Goal: Information Seeking & Learning: Learn about a topic

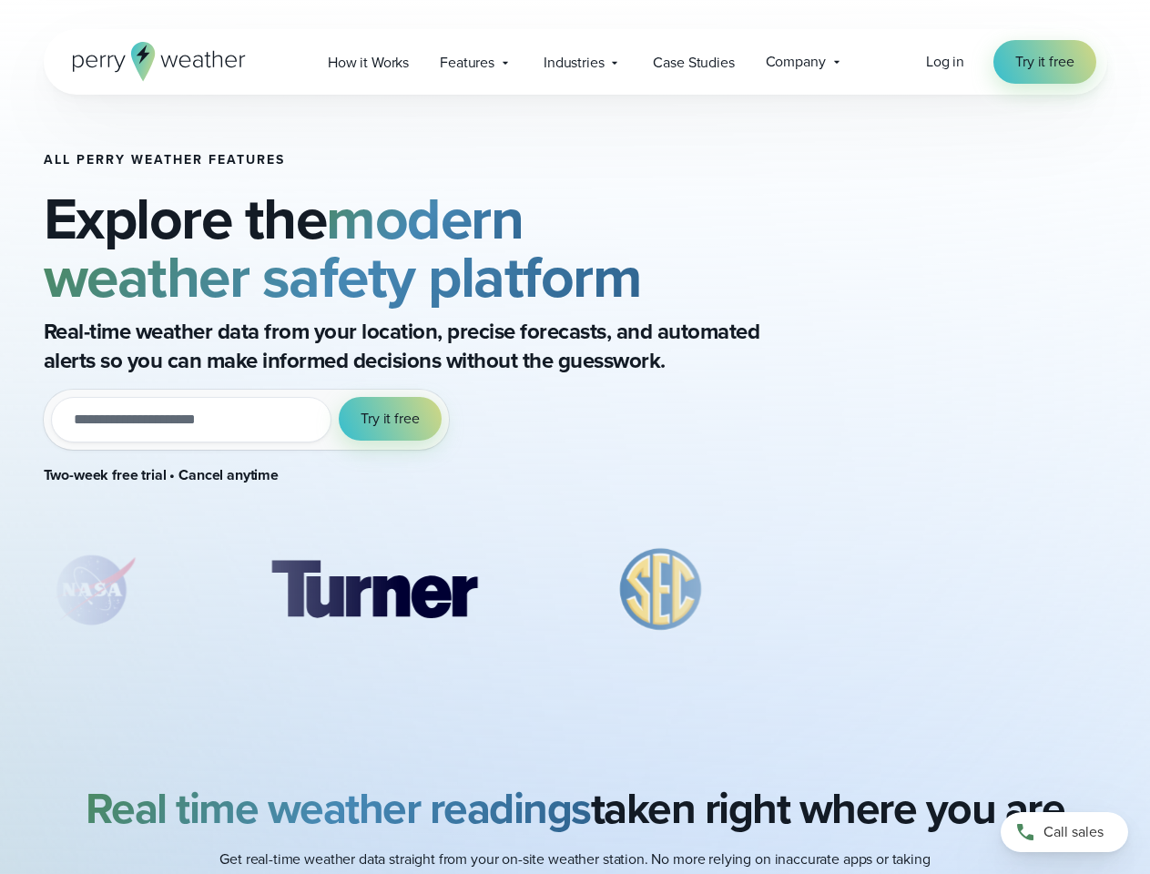
click at [574, 437] on div "All Perry Weather Features Explore the modern weather safety platform Real-time…" at bounding box center [439, 327] width 790 height 348
click at [574, 62] on span "Industries" at bounding box center [573, 63] width 60 height 22
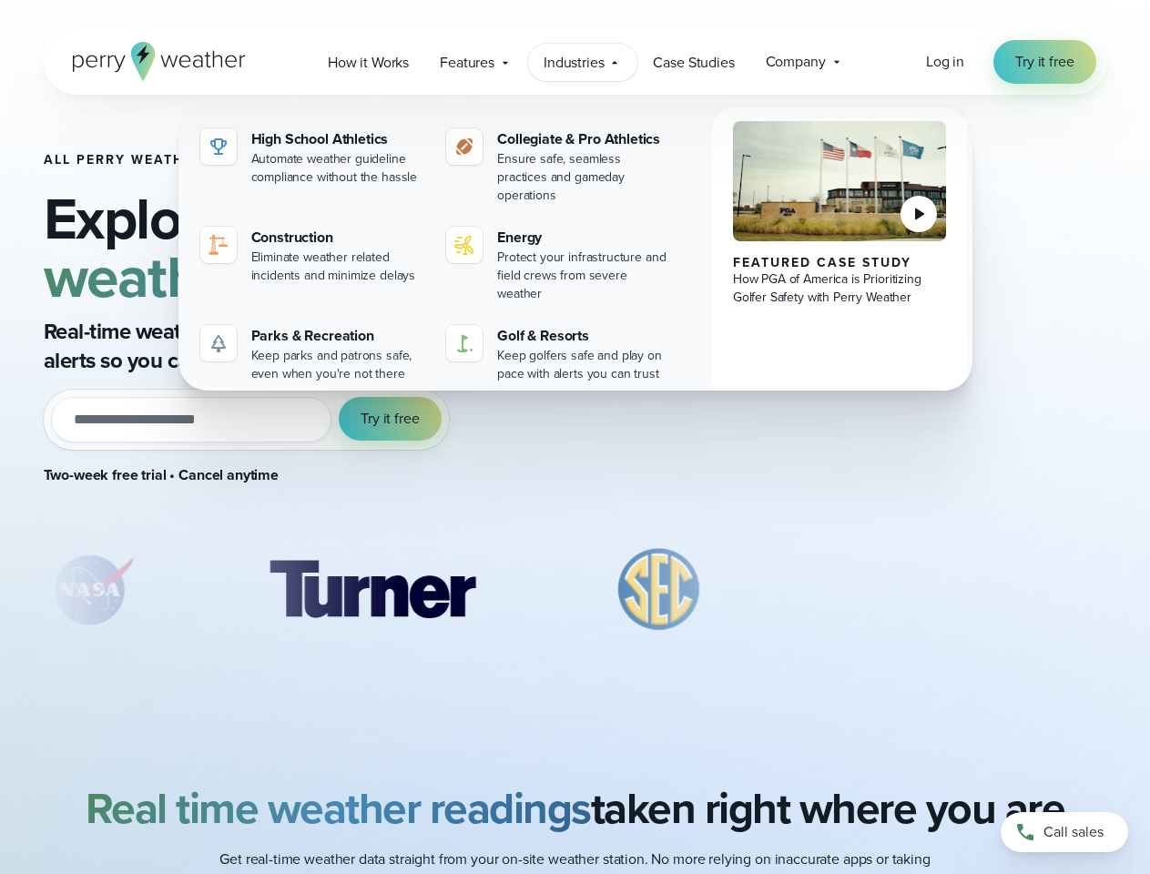
click at [246, 420] on input "email" at bounding box center [191, 420] width 281 height 46
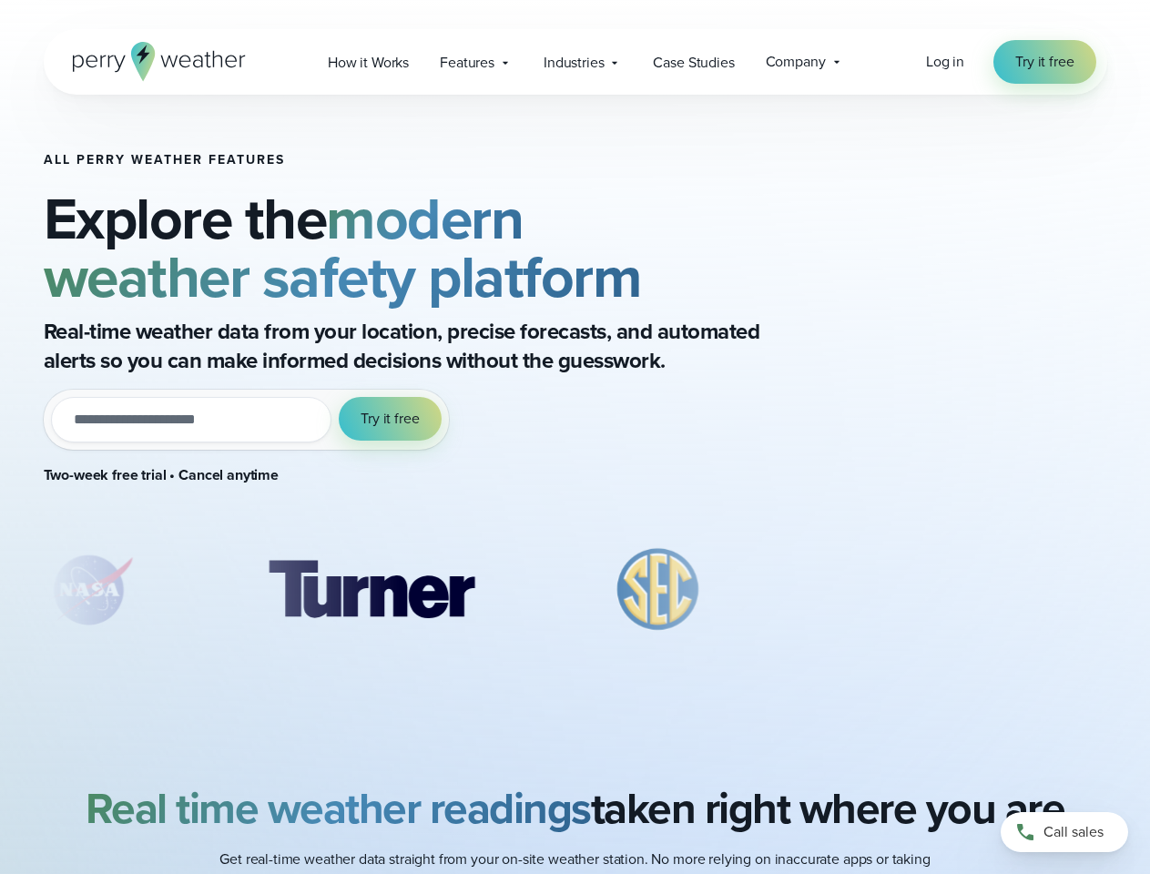
click at [390, 419] on span "Try it free" at bounding box center [389, 419] width 58 height 22
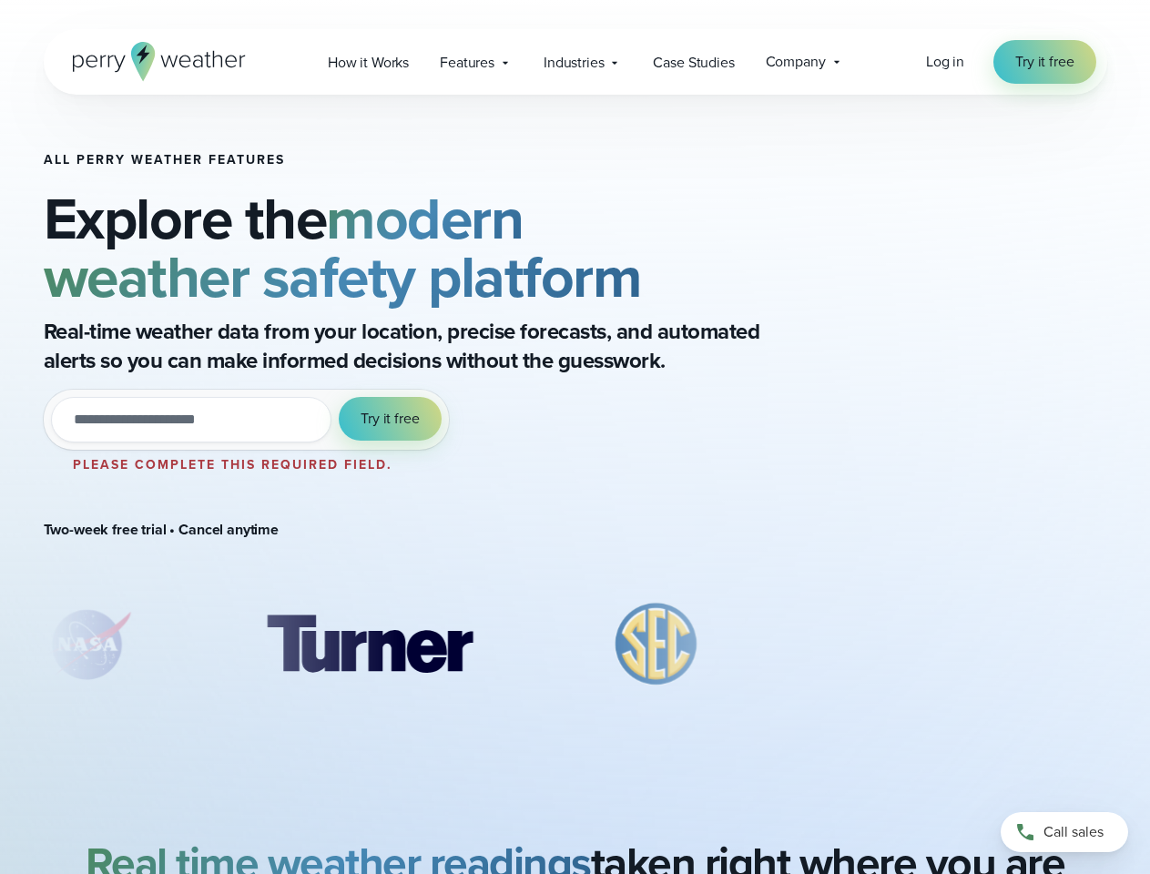
click at [439, 590] on div "All Perry Weather Features Explore the modern weather safety platform Real-time…" at bounding box center [439, 437] width 790 height 568
click at [0, 590] on div "All Perry Weather Features Explore the modern weather safety platform Real-time…" at bounding box center [575, 437] width 1150 height 684
